Goal: Task Accomplishment & Management: Use online tool/utility

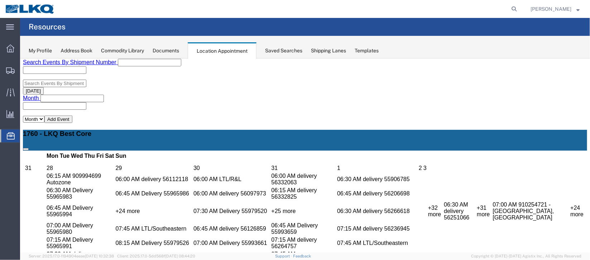
scroll to position [192, 0]
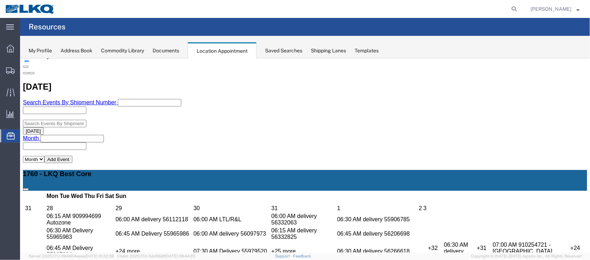
select select "1"
select select "24"
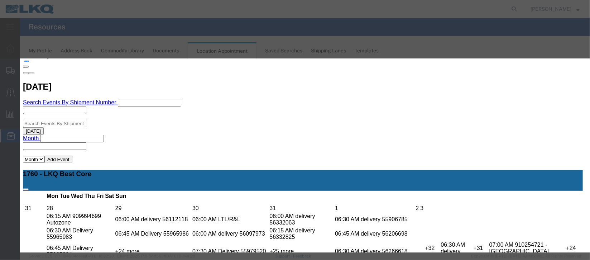
scroll to position [88, 0]
type input "m"
select select "100"
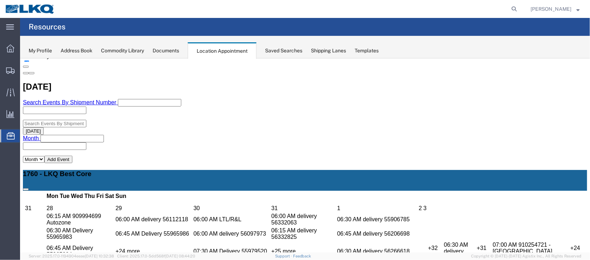
scroll to position [0, 0]
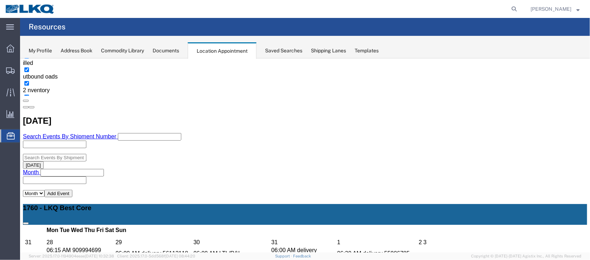
scroll to position [222, 0]
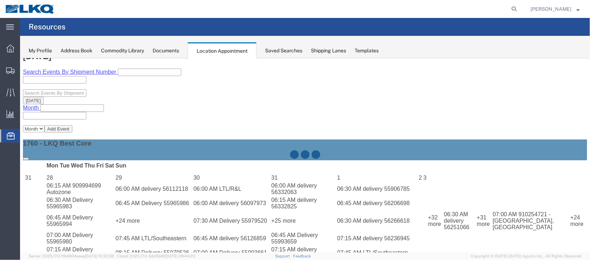
select select "1"
select select
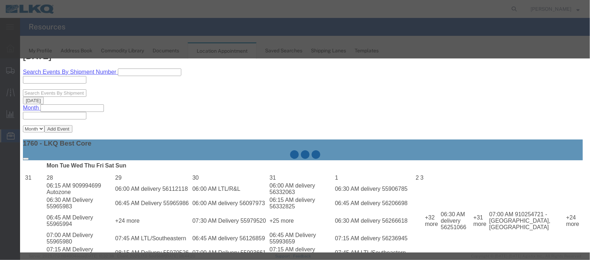
select select
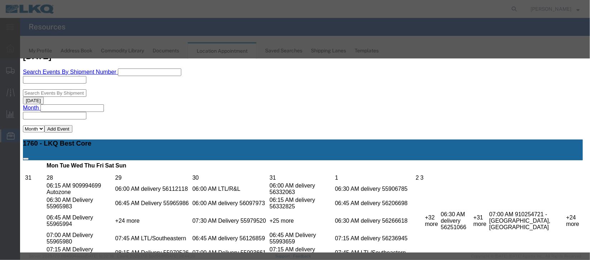
scroll to position [91, 0]
type input "de"
drag, startPoint x: 336, startPoint y: 162, endPoint x: 371, endPoint y: 197, distance: 49.4
select select "40"
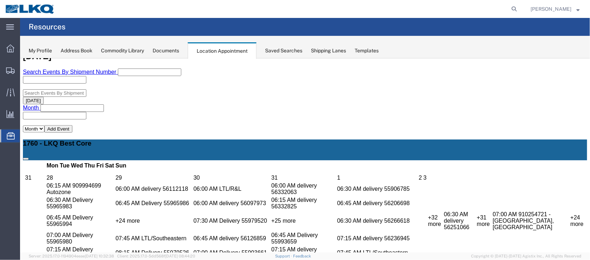
scroll to position [0, 0]
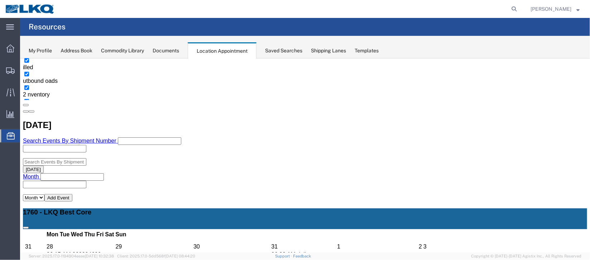
scroll to position [168, 0]
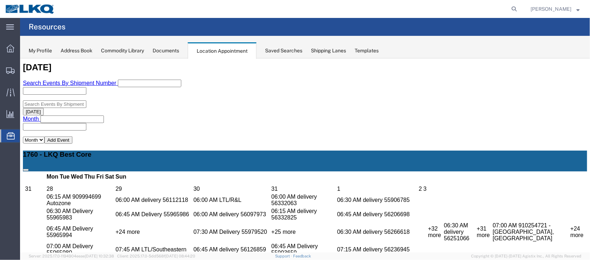
scroll to position [222, 0]
